Goal: Connect with others: Connect with others

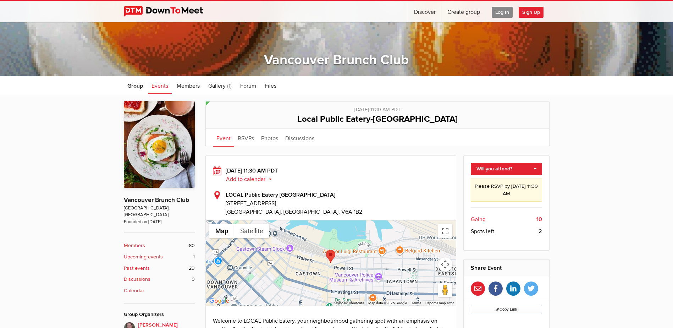
scroll to position [111, 0]
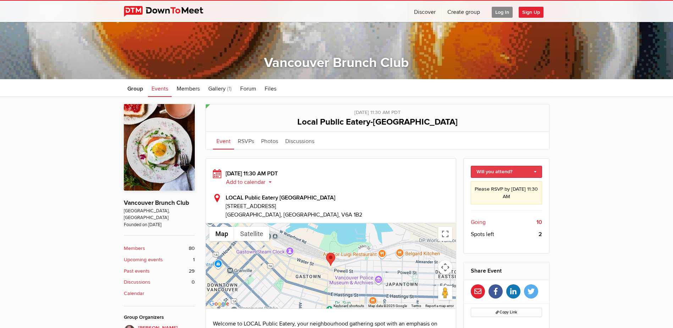
click at [535, 172] on link "Will you attend?" at bounding box center [506, 172] width 71 height 12
click at [503, 187] on link "I'm going" at bounding box center [506, 187] width 71 height 11
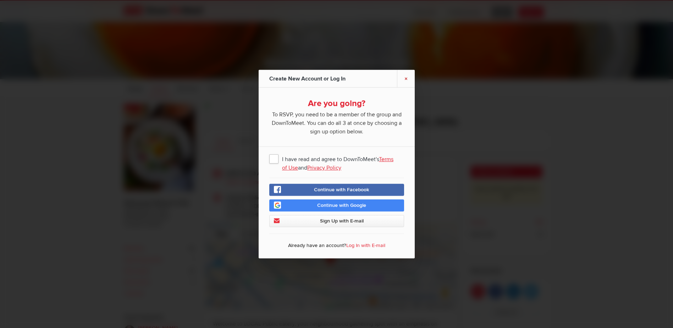
click at [406, 79] on link "×" at bounding box center [406, 78] width 18 height 17
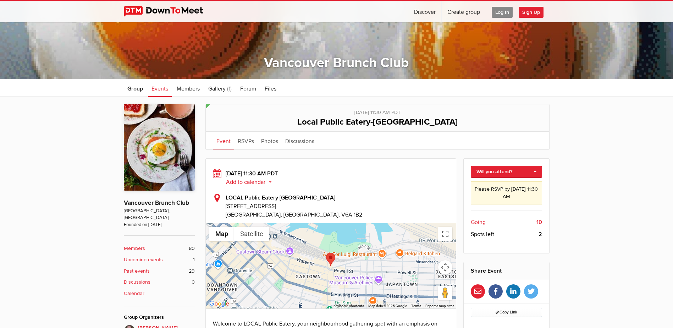
click at [502, 9] on span "Log In" at bounding box center [502, 12] width 21 height 11
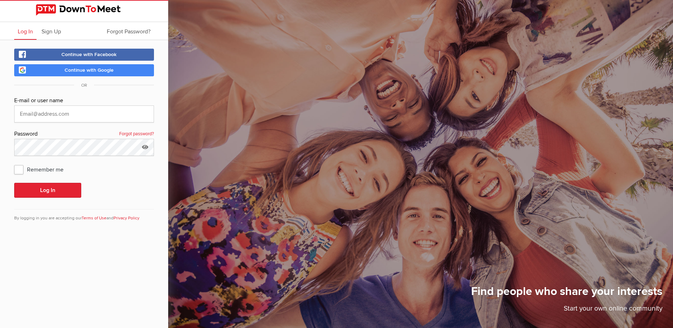
click at [121, 55] on link "Continue with Facebook" at bounding box center [84, 55] width 140 height 12
click at [122, 71] on link "Continue with Google" at bounding box center [84, 70] width 140 height 12
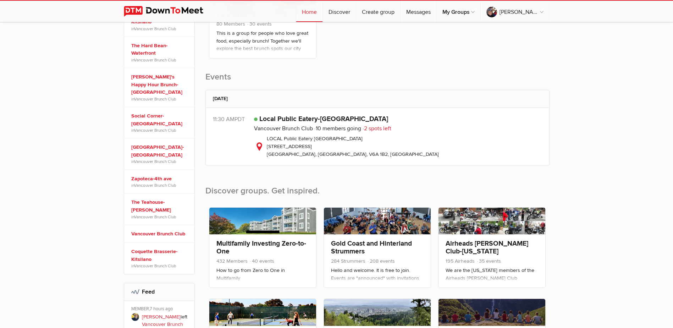
scroll to position [181, 0]
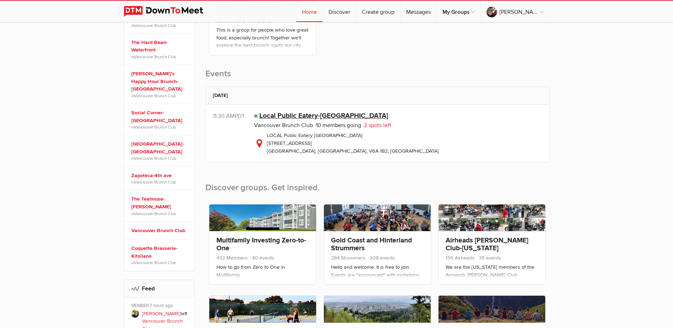
click at [327, 115] on link "Local Public Eatery-[GEOGRAPHIC_DATA]" at bounding box center [323, 115] width 129 height 9
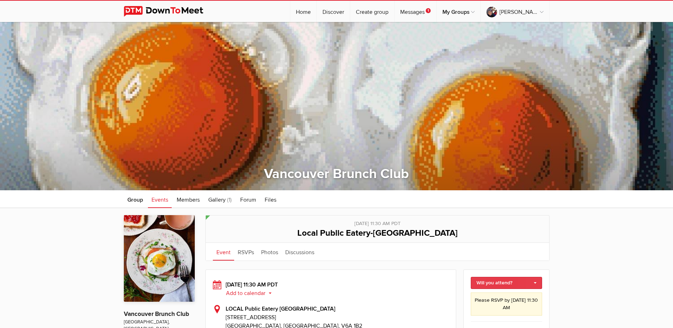
click at [534, 282] on link "Will you attend?" at bounding box center [506, 283] width 71 height 12
click at [504, 297] on link "I'm going" at bounding box center [506, 298] width 71 height 11
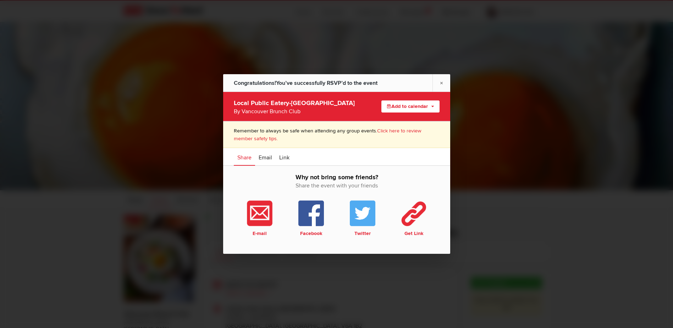
click at [408, 108] on button "Add to calendar" at bounding box center [410, 106] width 58 height 12
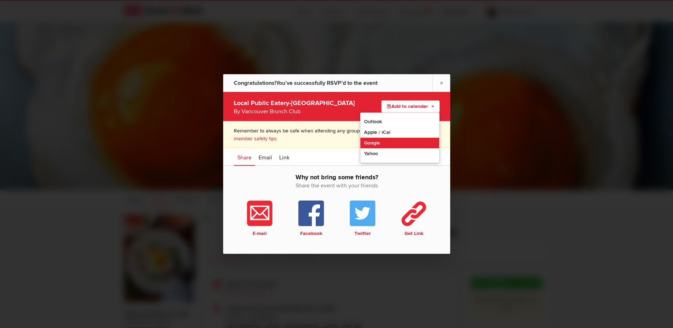
click at [373, 145] on link "Google" at bounding box center [399, 143] width 79 height 11
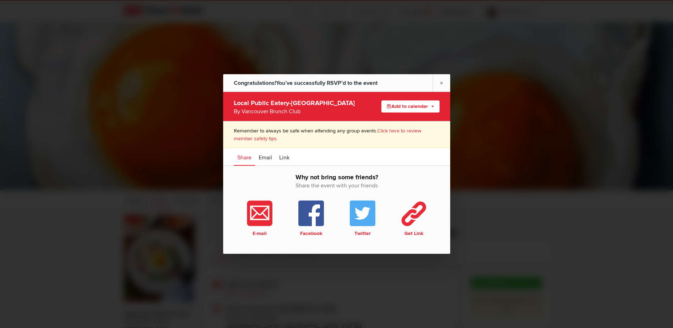
click at [413, 107] on button "Add to calendar" at bounding box center [410, 106] width 58 height 12
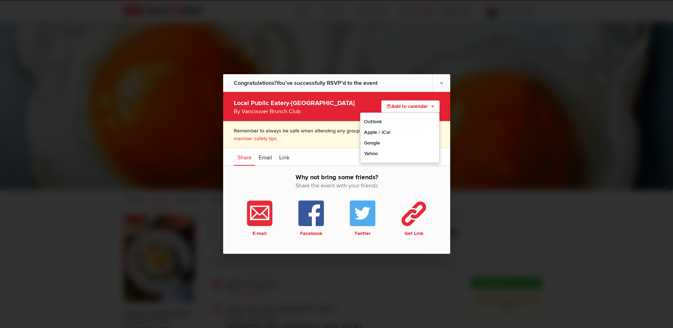
click at [350, 108] on div "By Vancouver Brunch Club" at bounding box center [295, 111] width 123 height 9
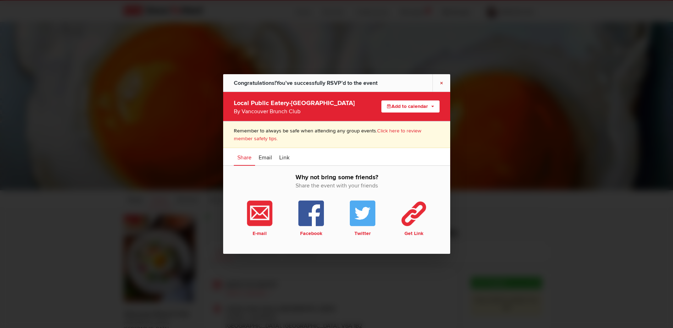
click at [441, 83] on link "×" at bounding box center [441, 82] width 18 height 17
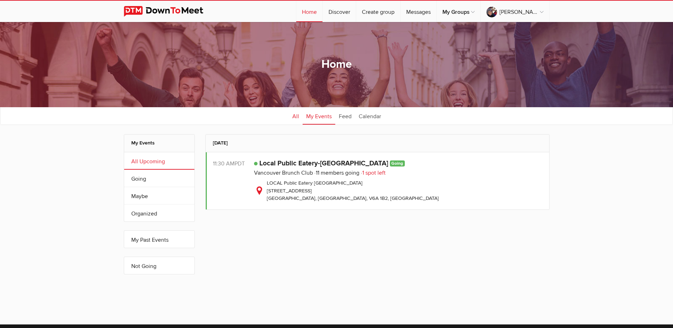
click at [295, 117] on link "All" at bounding box center [296, 116] width 14 height 18
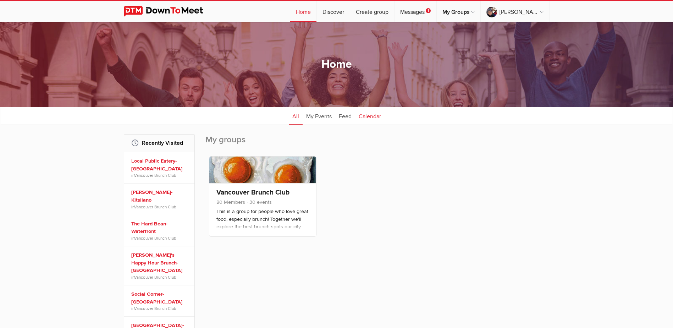
click at [373, 116] on link "Calendar" at bounding box center [369, 116] width 29 height 18
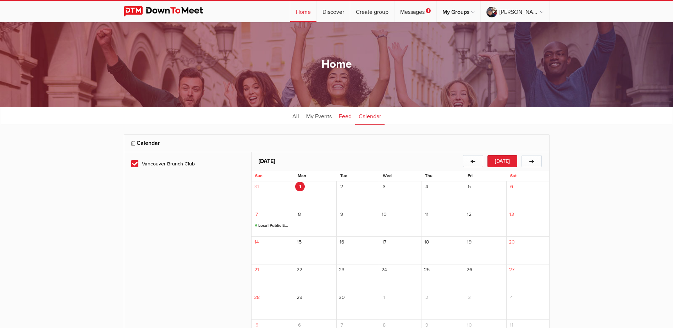
click at [345, 116] on link "Feed" at bounding box center [345, 116] width 20 height 18
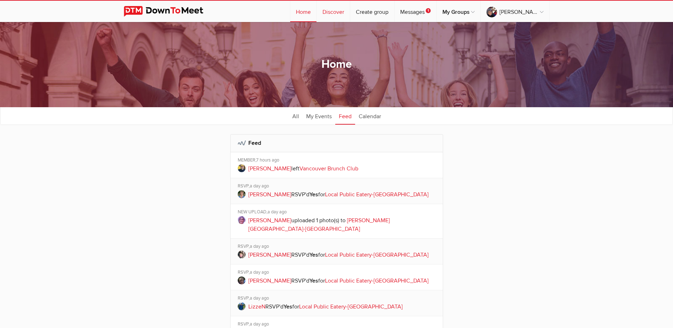
click at [339, 13] on link "Discover" at bounding box center [333, 11] width 33 height 21
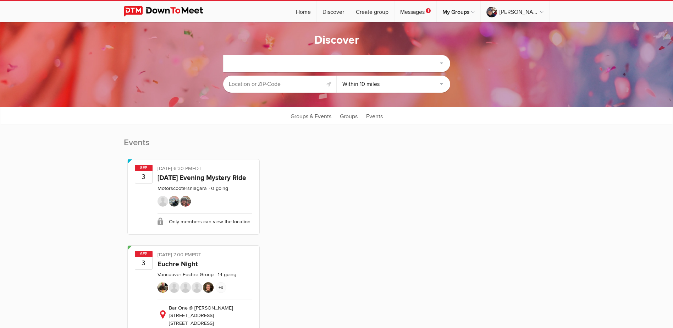
click at [295, 84] on input "text" at bounding box center [280, 84] width 114 height 17
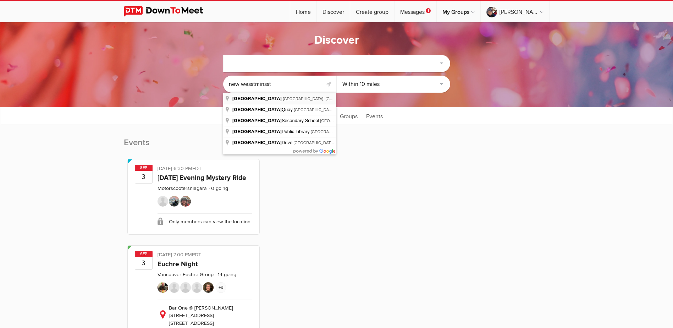
type input "[GEOGRAPHIC_DATA], [GEOGRAPHIC_DATA], [GEOGRAPHIC_DATA]"
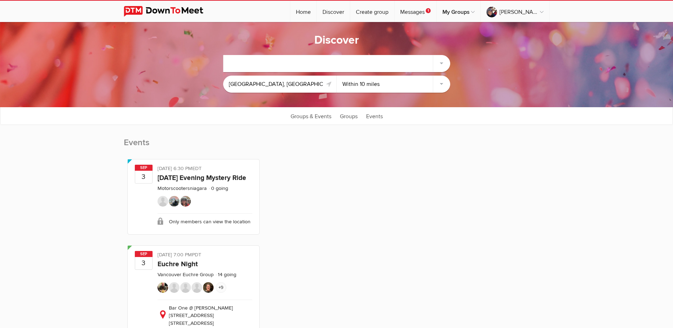
click at [441, 85] on select "Within 10 miles Within 25 miles Within 50 miles Within 100 miles Within any dis…" at bounding box center [394, 84] width 114 height 17
click at [337, 76] on select "Within 10 miles Within 25 miles Within 50 miles Within 100 miles Within any dis…" at bounding box center [394, 84] width 114 height 17
click at [442, 61] on div at bounding box center [336, 63] width 227 height 17
click at [440, 63] on div at bounding box center [336, 63] width 227 height 17
click at [399, 62] on div at bounding box center [336, 63] width 227 height 17
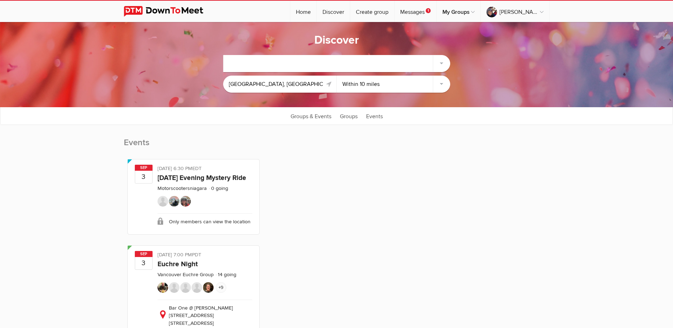
click at [328, 85] on link at bounding box center [329, 84] width 9 height 9
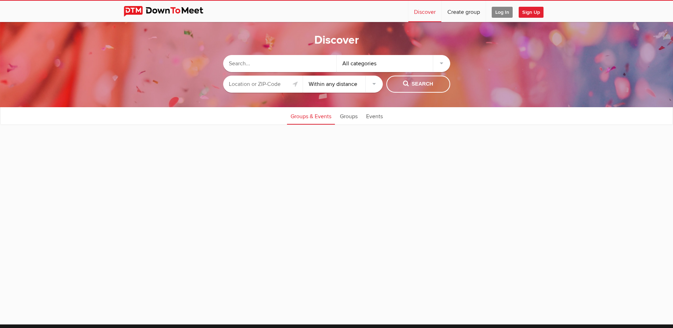
select select "null"
click at [277, 84] on input "text" at bounding box center [263, 84] width 80 height 17
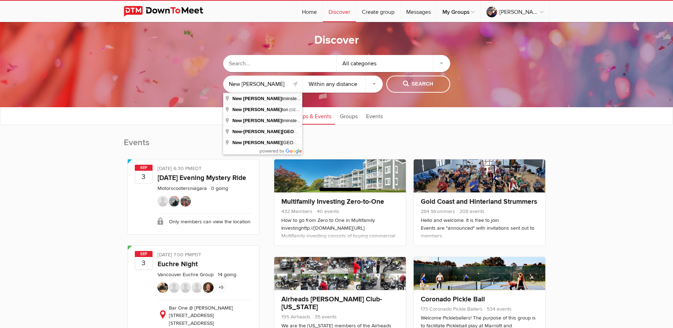
type input "[GEOGRAPHIC_DATA], [GEOGRAPHIC_DATA], [GEOGRAPHIC_DATA]"
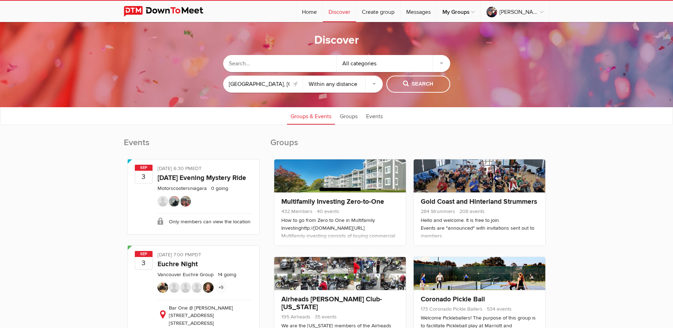
click at [375, 84] on select "Within 10 miles Within 25 miles Within 50 miles Within 100 miles Within any dis…" at bounding box center [343, 84] width 80 height 17
select select "10"
click at [303, 76] on select "Within 10 miles Within 25 miles Within 50 miles Within 100 miles Within any dis…" at bounding box center [343, 84] width 80 height 17
click at [430, 83] on span "Search" at bounding box center [418, 84] width 30 height 8
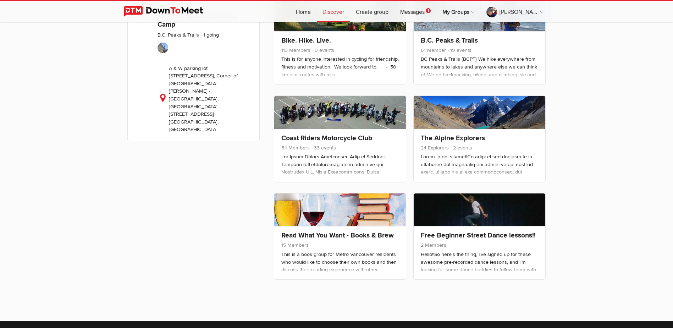
scroll to position [164, 0]
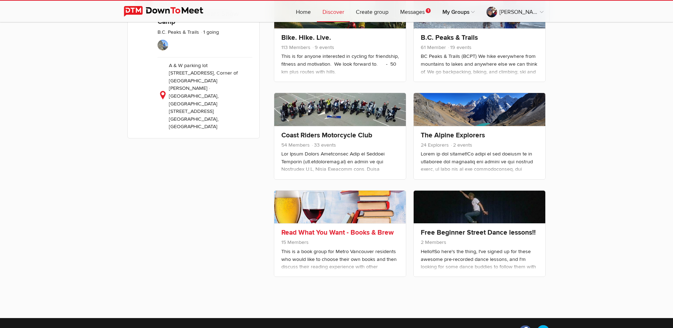
click at [310, 233] on link "Read What You Want - Books & Brew" at bounding box center [337, 232] width 112 height 9
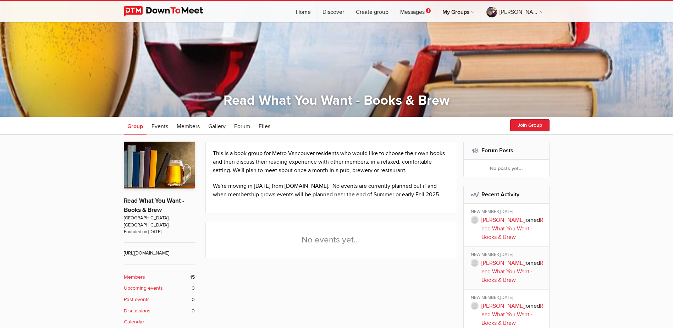
scroll to position [84, 0]
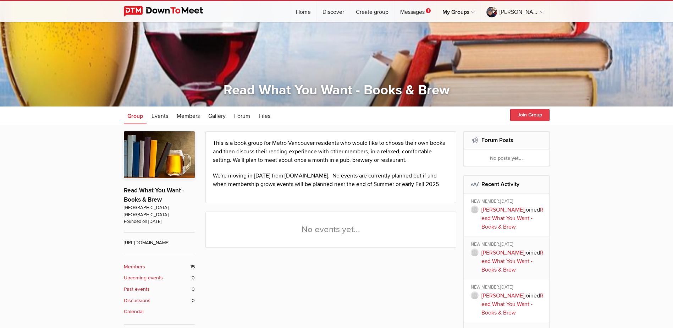
click at [530, 115] on button "Join Group" at bounding box center [529, 115] width 39 height 12
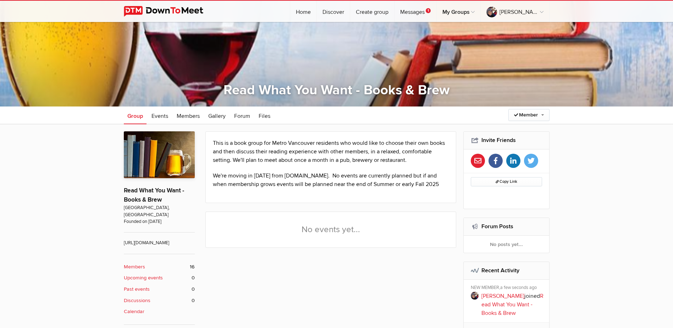
click at [507, 243] on div "No posts yet..." at bounding box center [506, 244] width 85 height 17
